Goal: Information Seeking & Learning: Learn about a topic

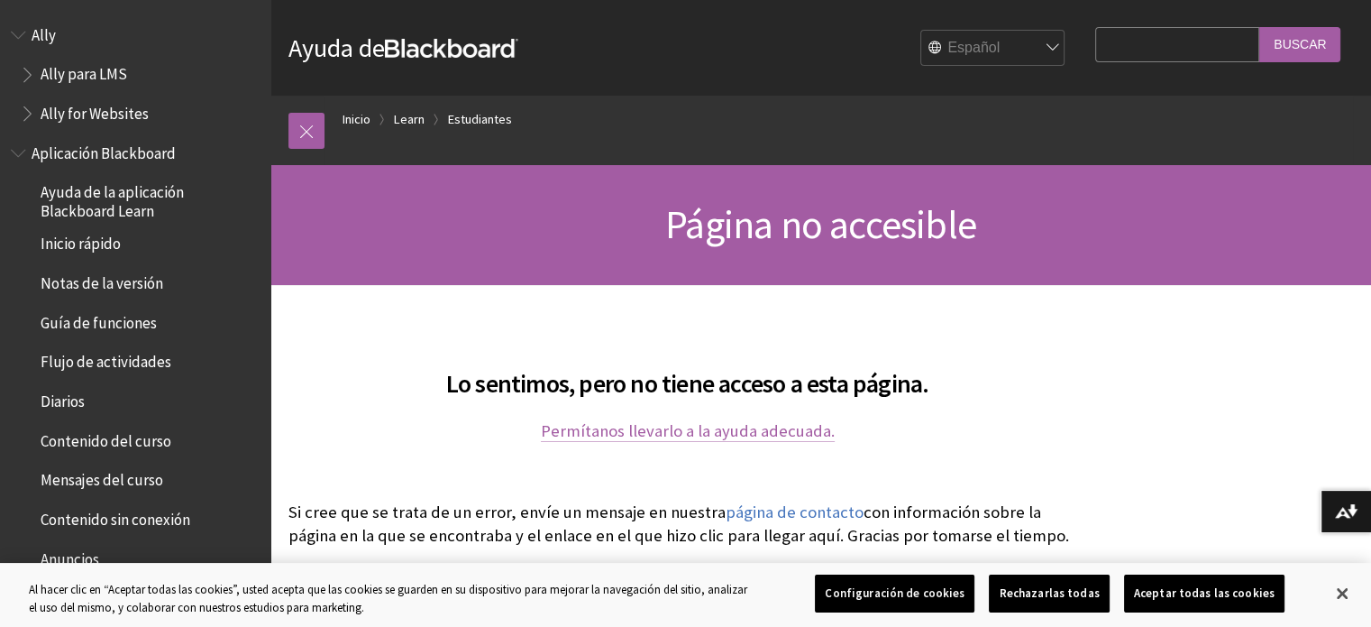
click at [795, 426] on link "Permítanos llevarlo a la ayuda adecuada." at bounding box center [688, 431] width 294 height 22
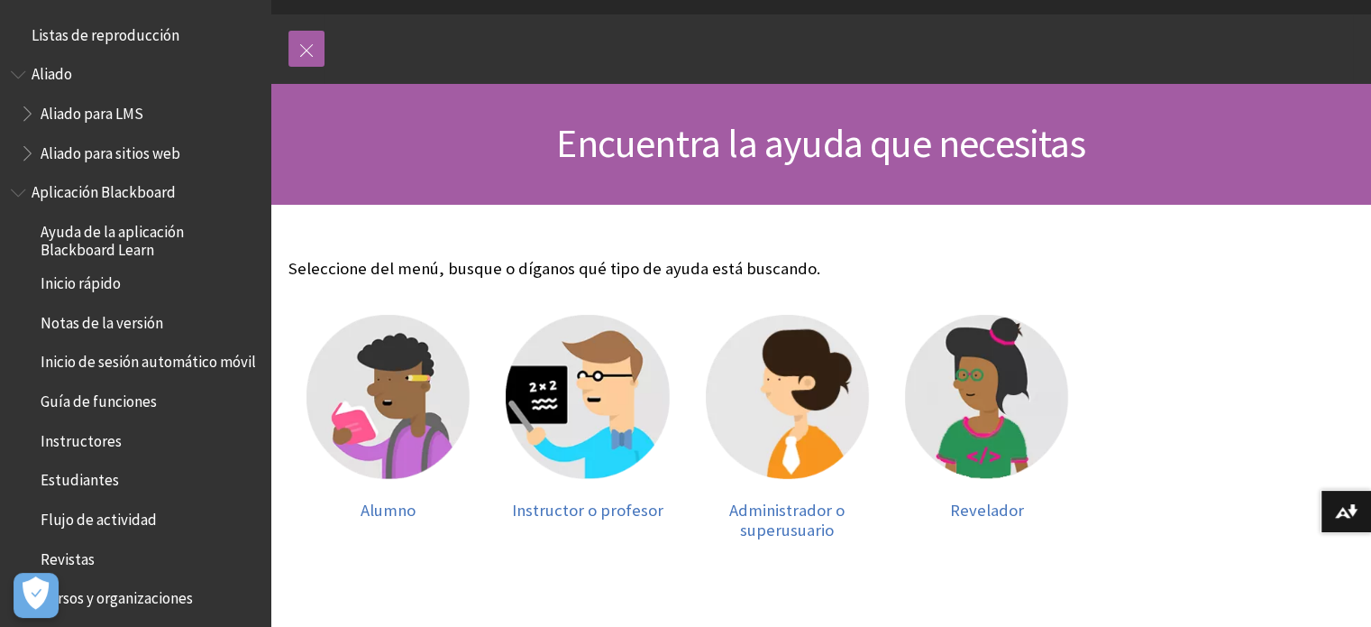
scroll to position [175, 0]
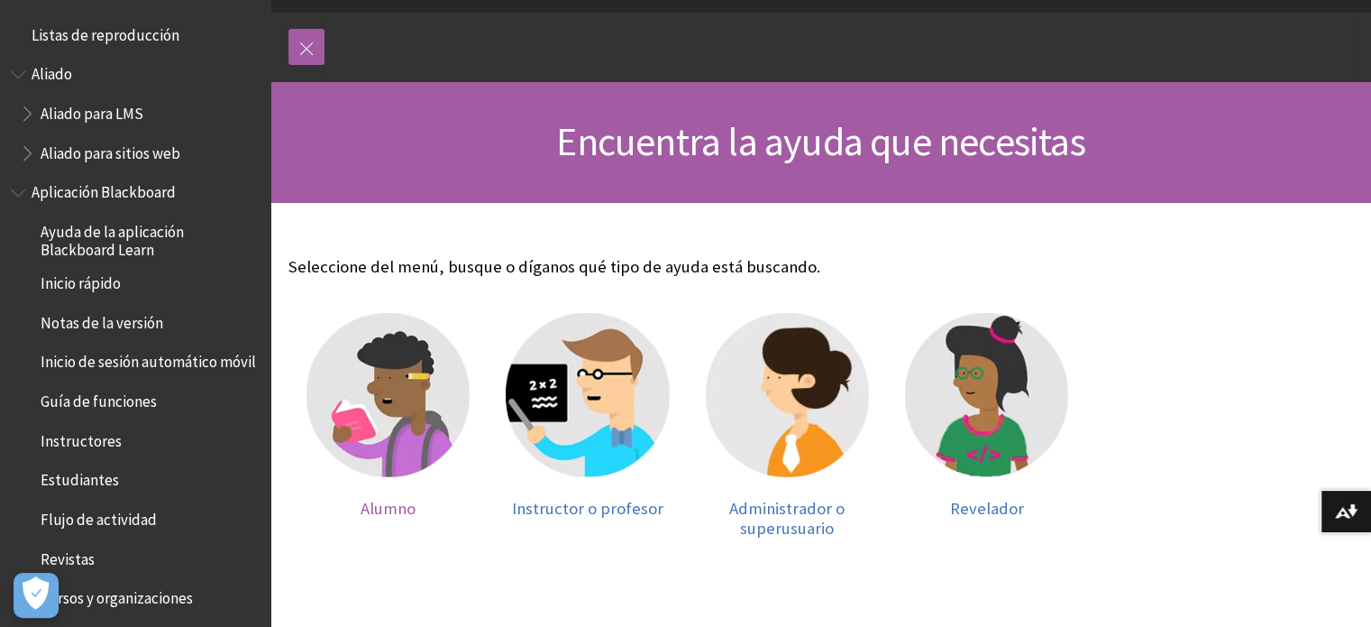
click at [346, 403] on img at bounding box center [388, 394] width 163 height 163
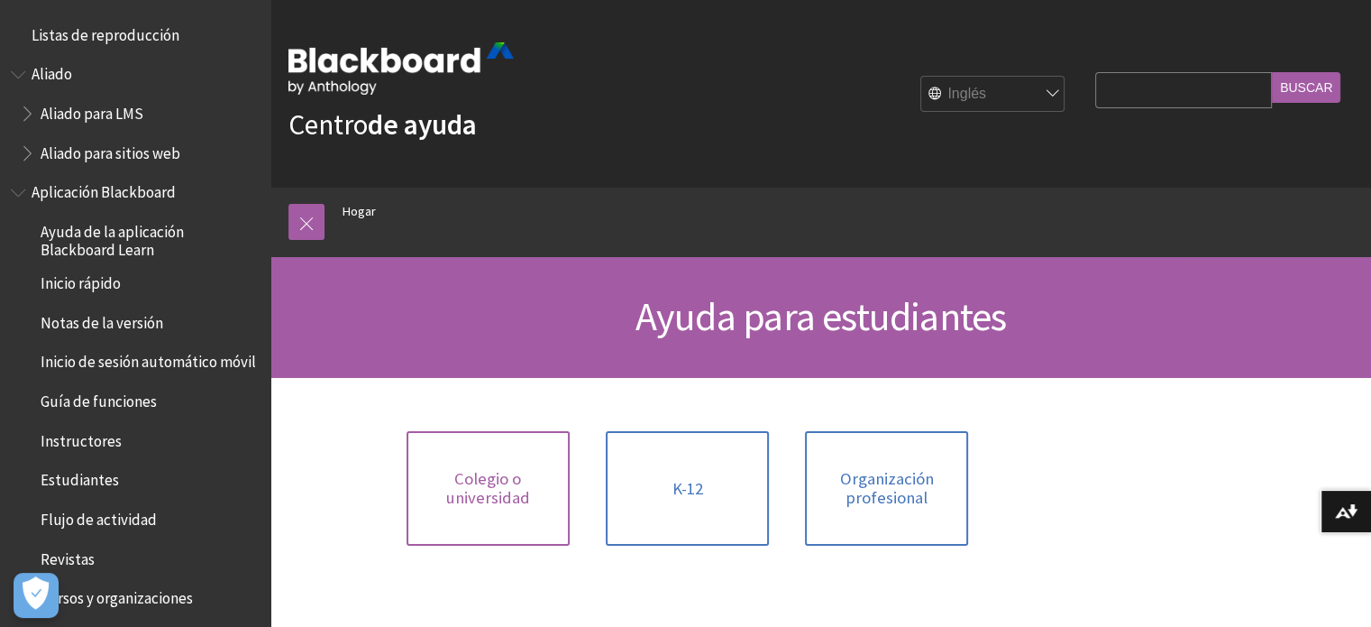
click at [505, 468] on font "Colegio o universidad" at bounding box center [488, 488] width 84 height 41
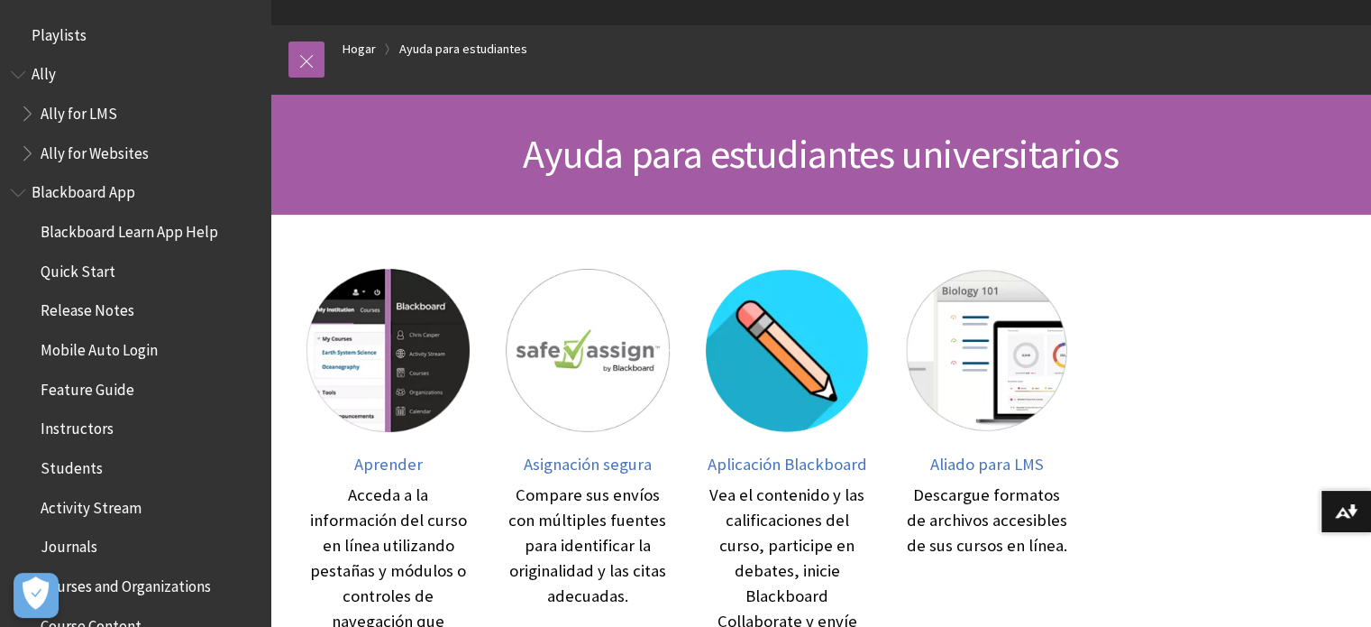
scroll to position [165, 0]
